Goal: Task Accomplishment & Management: Manage account settings

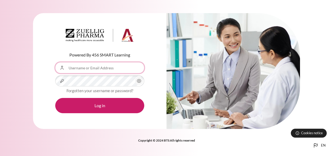
click at [102, 70] on input "Username or Email Address" at bounding box center [99, 67] width 89 height 11
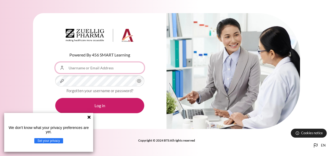
type input "[EMAIL_ADDRESS][DOMAIN_NAME]"
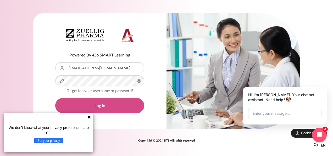
click at [105, 106] on button "Log in" at bounding box center [99, 105] width 89 height 15
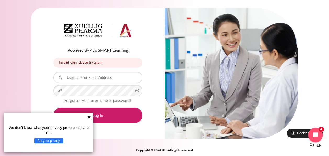
click at [90, 118] on icon at bounding box center [89, 117] width 4 height 4
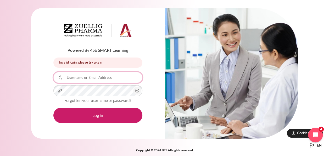
click at [96, 80] on input "Username or Email Address" at bounding box center [97, 77] width 89 height 11
type input "[EMAIL_ADDRESS][DOMAIN_NAME]"
click at [127, 79] on input "[EMAIL_ADDRESS][DOMAIN_NAME]" at bounding box center [97, 77] width 89 height 11
click at [119, 78] on input "[EMAIL_ADDRESS][DOMAIN_NAME]" at bounding box center [97, 77] width 89 height 11
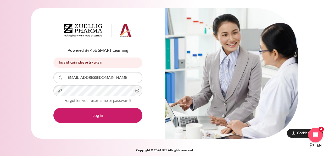
click at [35, 99] on div "Powered By 456 SMART Learning Invalid login, please try again Invalid login, pl…" at bounding box center [98, 73] width 134 height 130
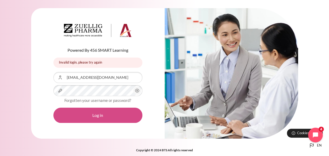
click at [85, 109] on button "Log in" at bounding box center [97, 114] width 89 height 15
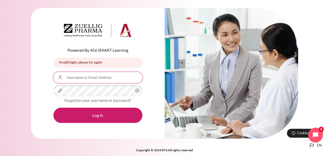
click at [98, 74] on input "Username or Email Address" at bounding box center [97, 77] width 89 height 11
type input "[EMAIL_ADDRESS][DOMAIN_NAME]"
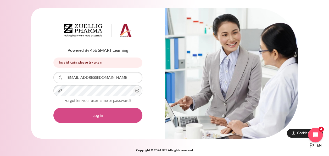
click at [101, 116] on button "Log in" at bounding box center [97, 114] width 89 height 15
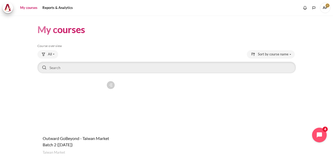
click at [201, 117] on div "Course is starred Actions for course Outward GoBeyond - Taiwan Market Batch 2 (…" at bounding box center [166, 123] width 259 height 91
click at [57, 35] on h1 "My courses" at bounding box center [61, 29] width 48 height 12
click at [52, 52] on button "All" at bounding box center [47, 54] width 21 height 8
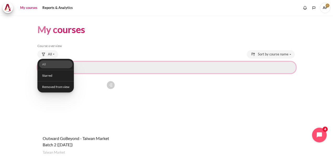
click at [116, 72] on input "Search courses" at bounding box center [166, 68] width 259 height 12
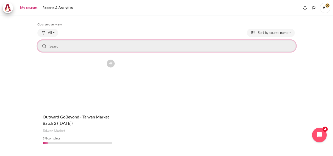
scroll to position [36, 0]
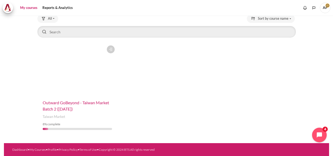
click at [62, 107] on span "Outward GoBeyond - Taiwan Market Batch 2 (Sep 2025)" at bounding box center [76, 105] width 67 height 11
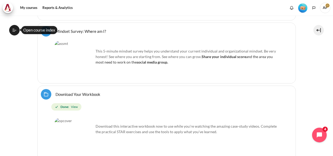
scroll to position [314, 0]
